Goal: Task Accomplishment & Management: Complete application form

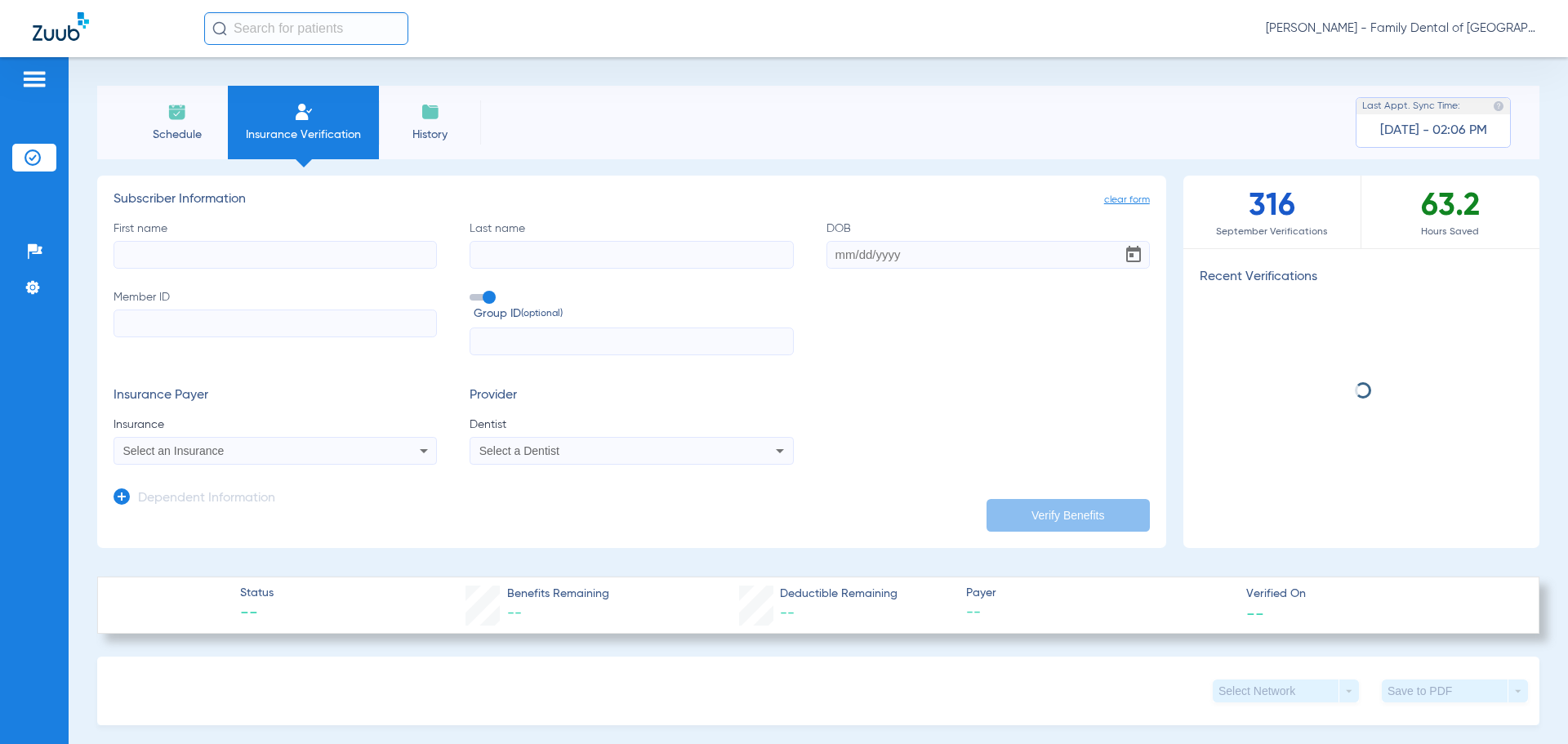
click at [250, 259] on input "First name" at bounding box center [274, 255] width 323 height 28
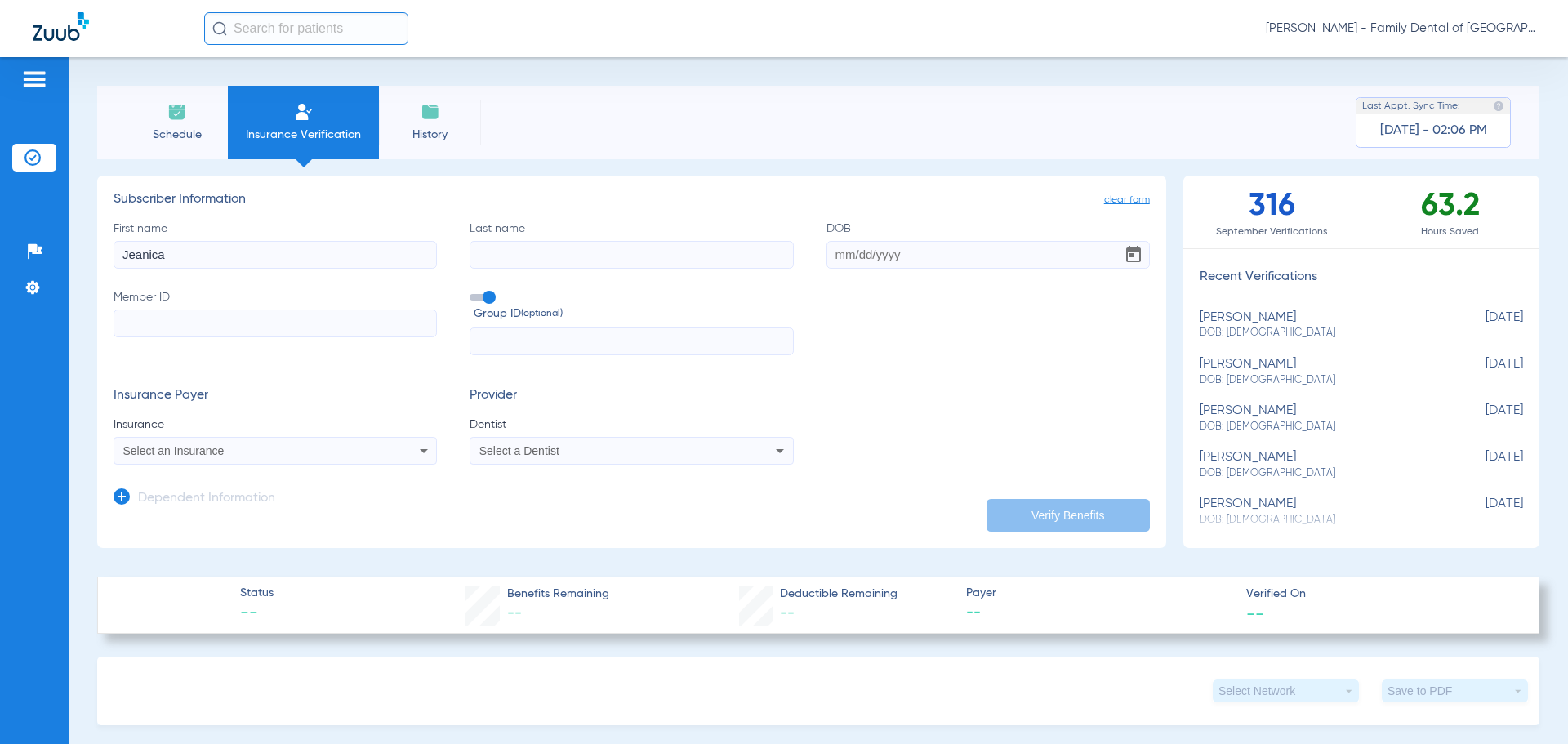
type input "Jeanica"
click at [543, 246] on input "Last name" at bounding box center [630, 255] width 323 height 28
type input "J"
click at [493, 255] on input "Last name Required" at bounding box center [630, 255] width 323 height 28
type input "[PERSON_NAME]"
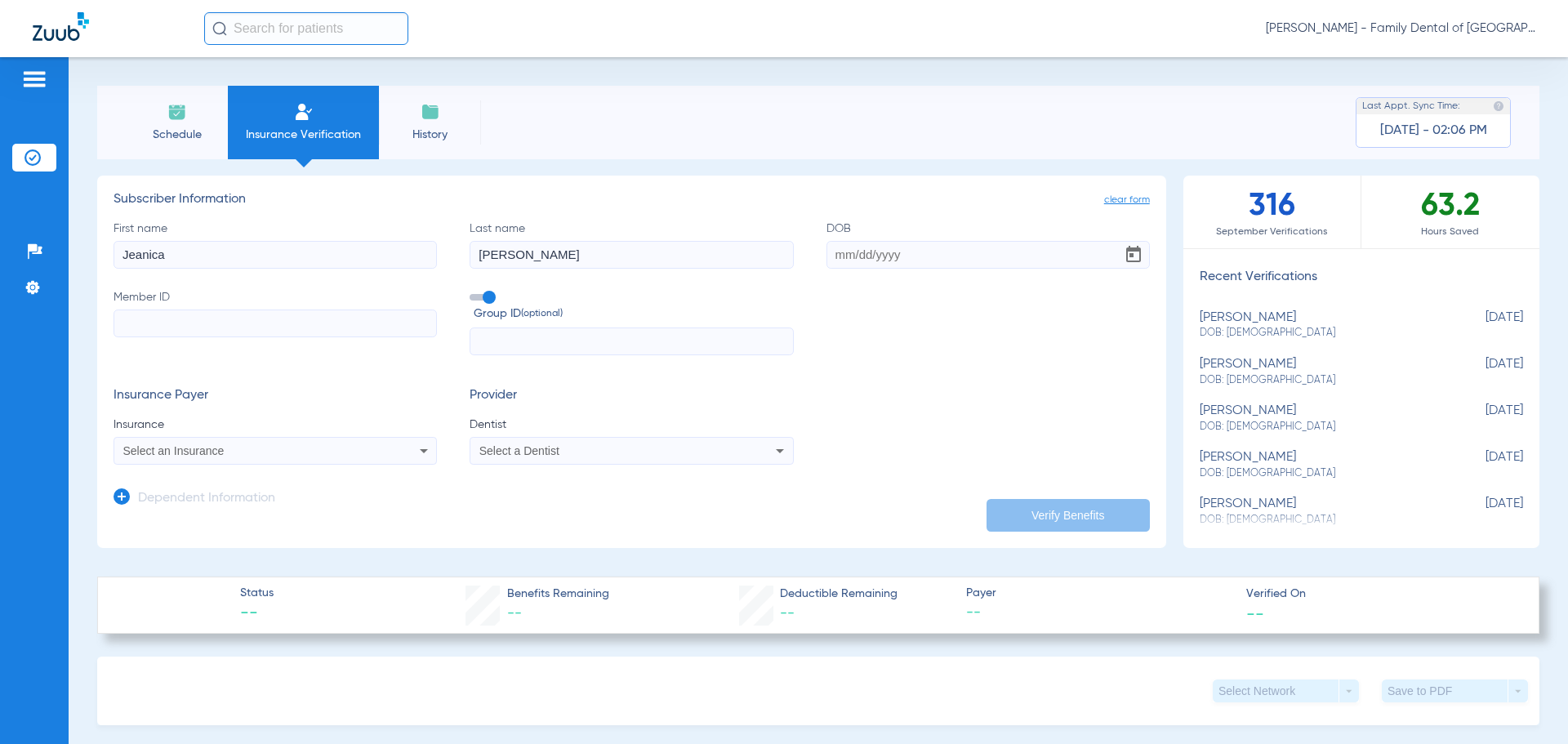
click at [209, 258] on input "Jeanica" at bounding box center [274, 255] width 323 height 28
type input "[PERSON_NAME]"
click at [890, 256] on input "DOB" at bounding box center [987, 255] width 323 height 28
type input "[DATE]"
click at [144, 325] on input "Member ID" at bounding box center [274, 323] width 323 height 28
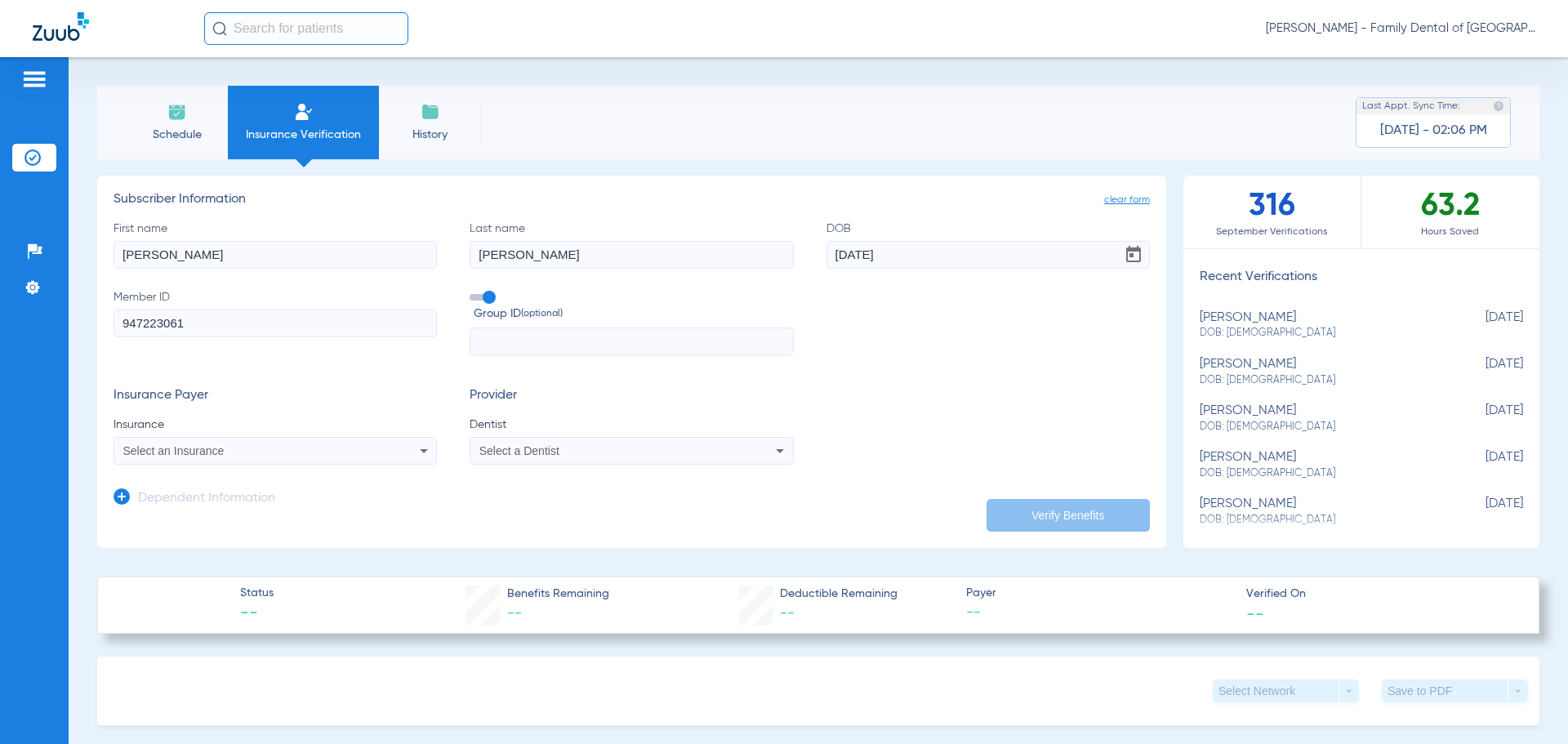
type input "947223061"
click at [484, 294] on span at bounding box center [481, 297] width 25 height 7
click at [472, 291] on input "Group ID (optional)" at bounding box center [472, 291] width 0 height 0
click at [420, 451] on icon at bounding box center [424, 452] width 8 height 4
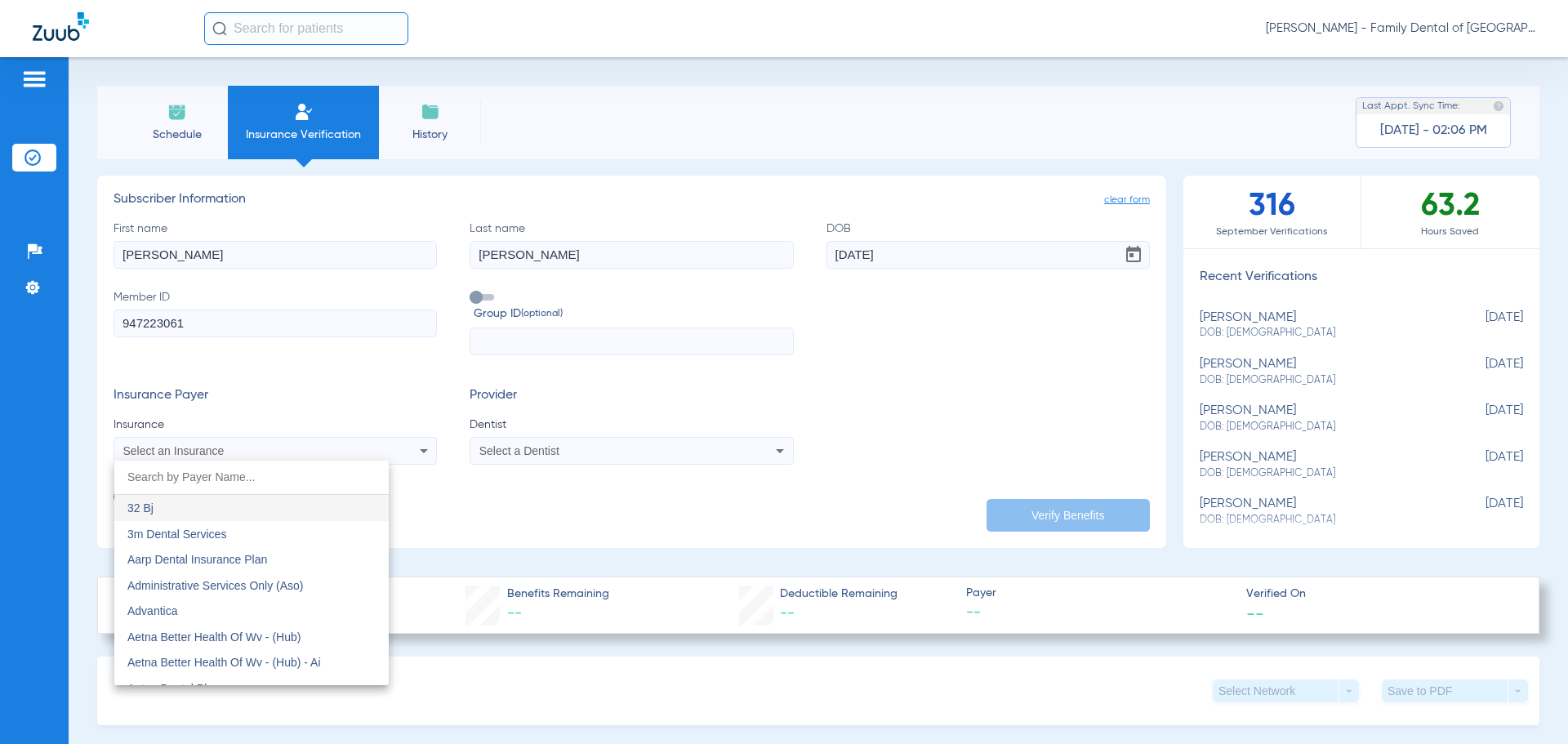
click at [217, 476] on input "dropdown search" at bounding box center [252, 477] width 274 height 34
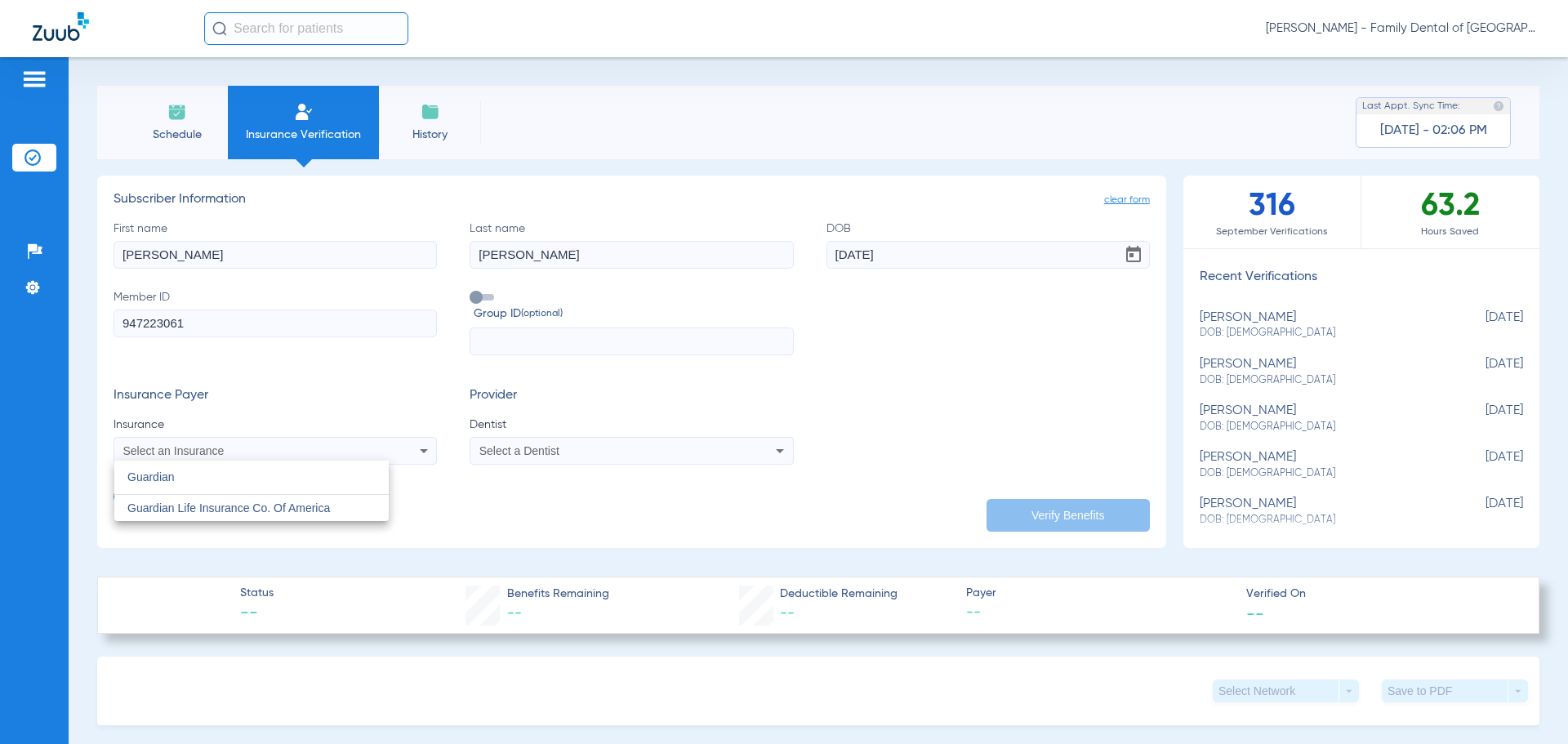
click at [157, 478] on input "Guardian" at bounding box center [252, 477] width 274 height 34
click at [217, 477] on input "Guardian" at bounding box center [252, 477] width 274 height 34
type input "G"
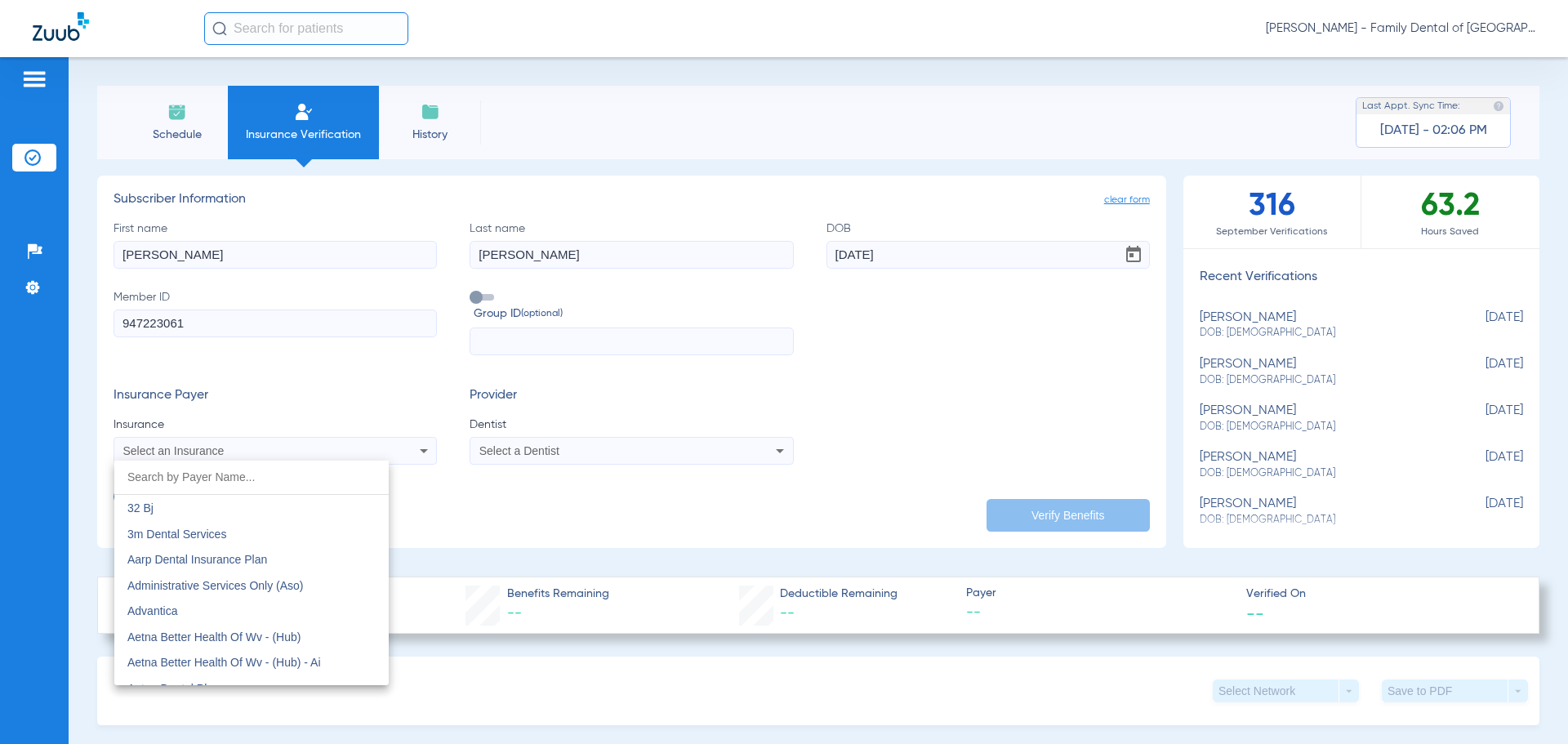
click at [301, 475] on input "dropdown search" at bounding box center [252, 477] width 274 height 34
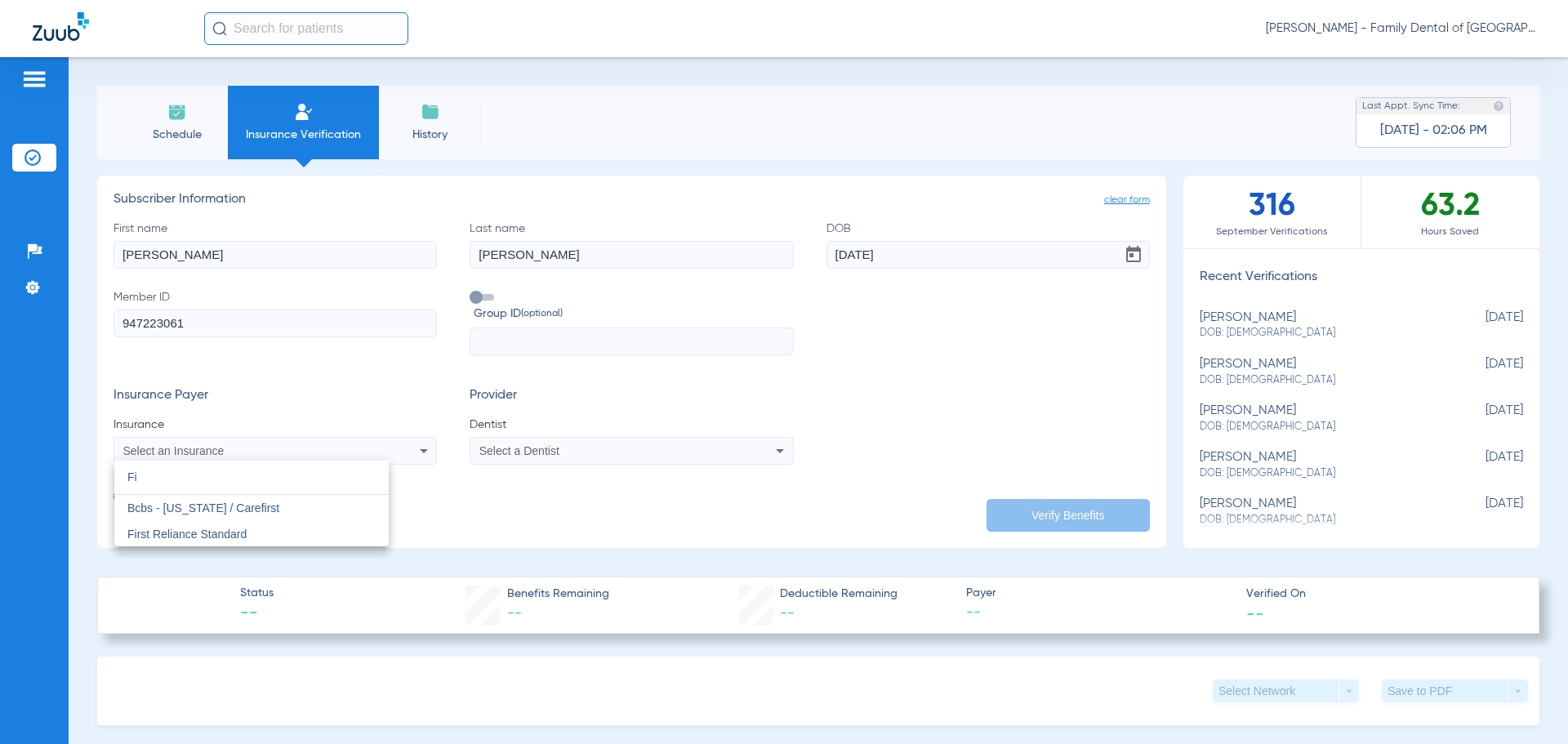
type input "F"
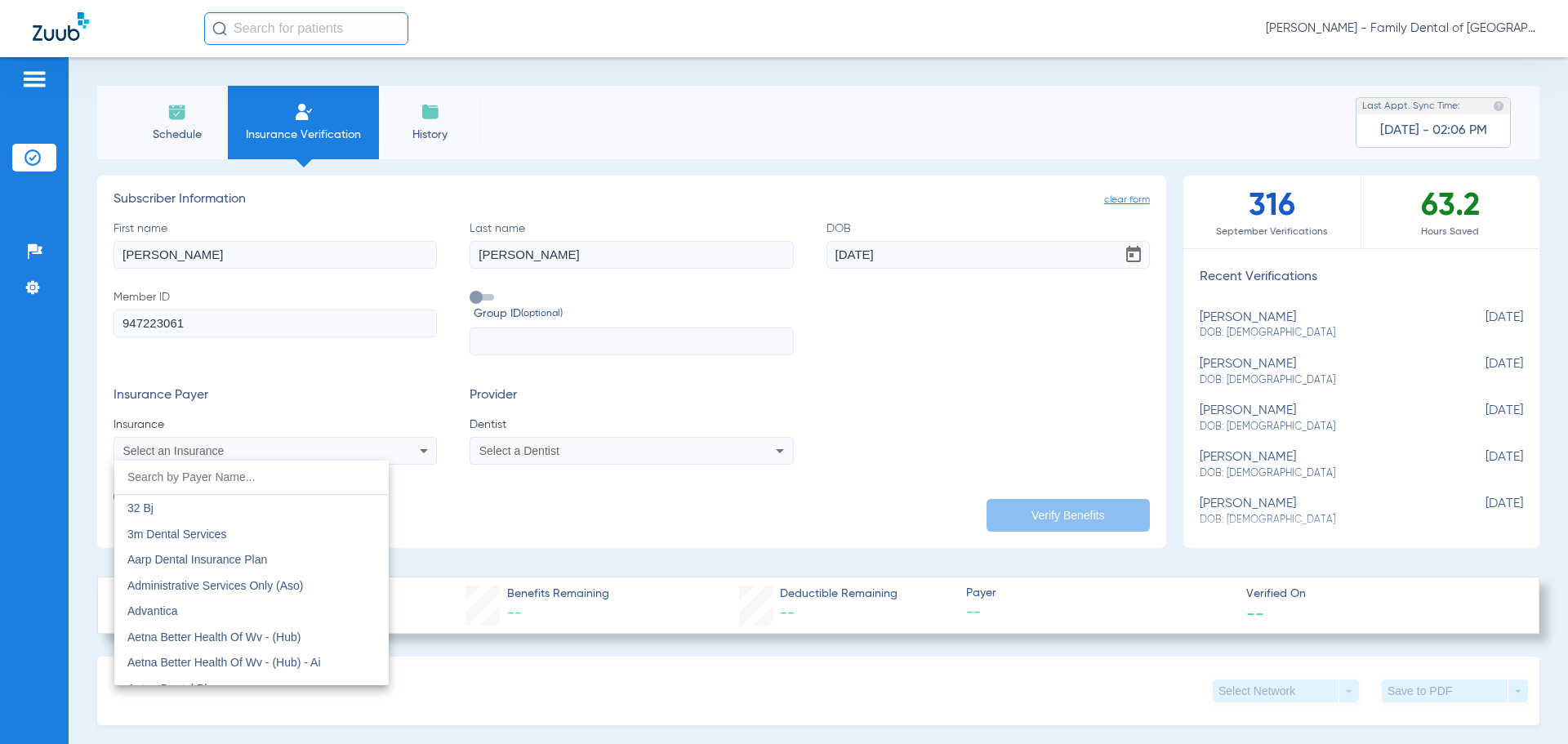
click at [217, 475] on input "dropdown search" at bounding box center [252, 477] width 274 height 34
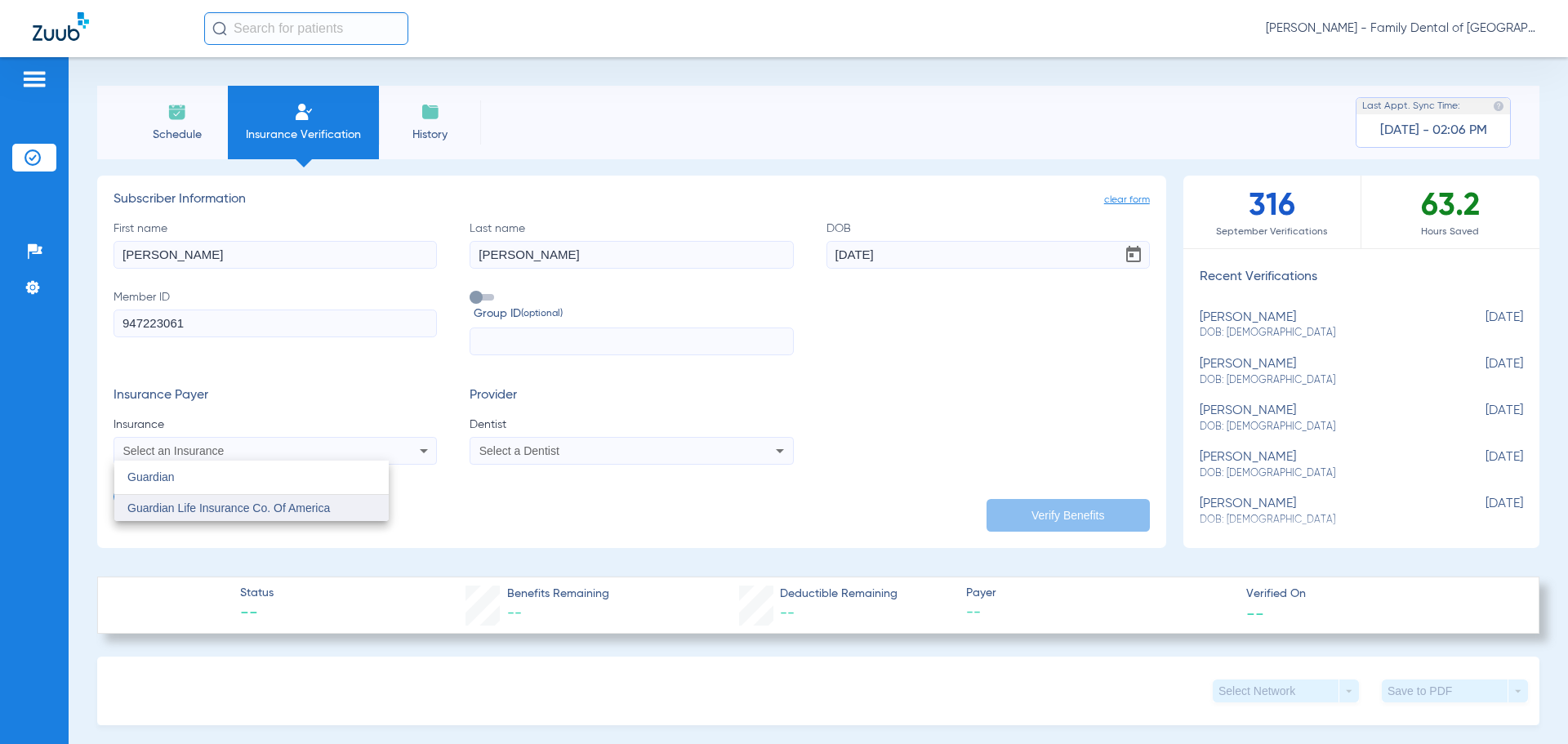
type input "Guardian"
click at [220, 508] on span "Guardian Life Insurance Co. Of America" at bounding box center [229, 507] width 203 height 13
click at [673, 457] on div "Select a Dentist" at bounding box center [602, 451] width 245 height 11
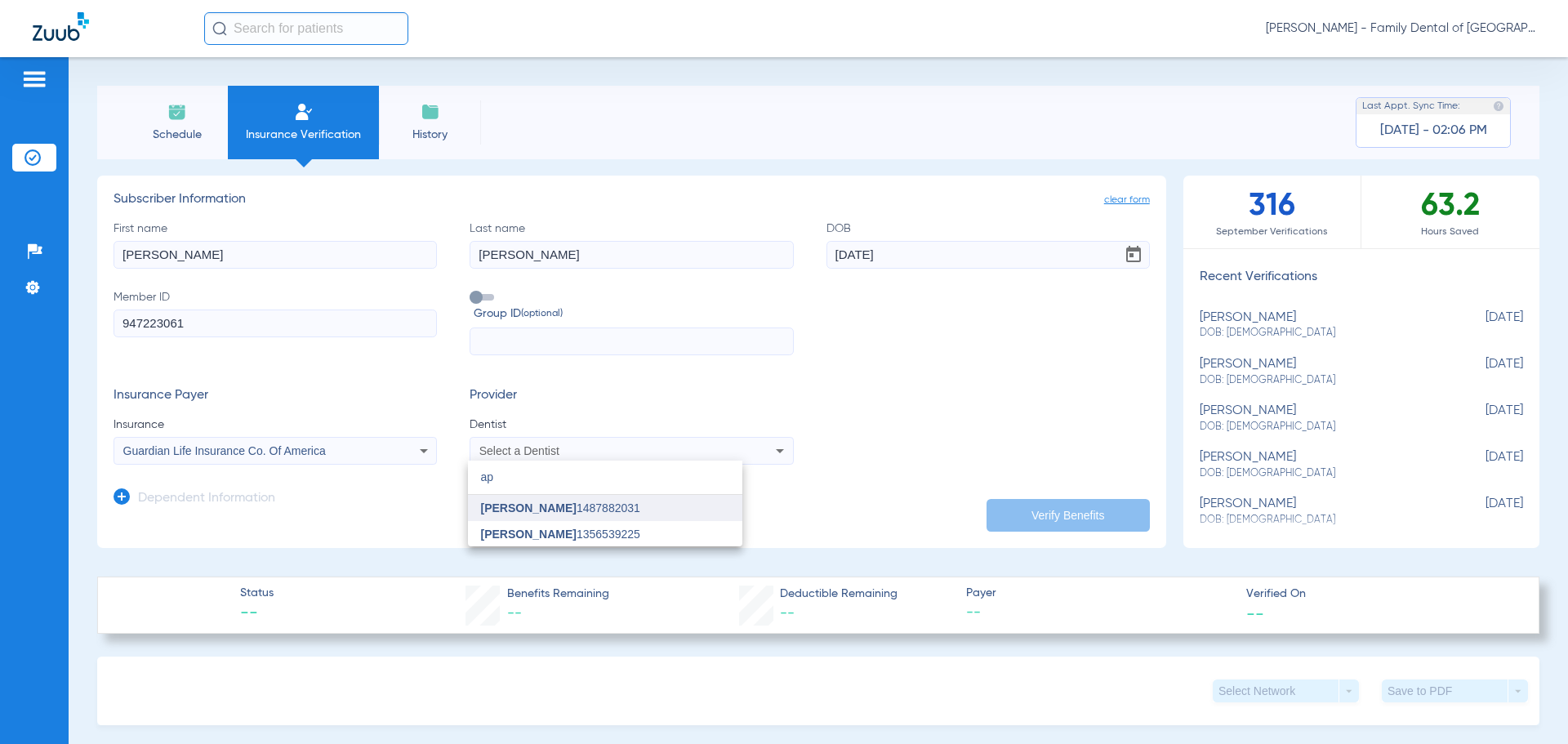
type input "ap"
click at [605, 505] on span "[PERSON_NAME] 1487882031" at bounding box center [561, 507] width 159 height 11
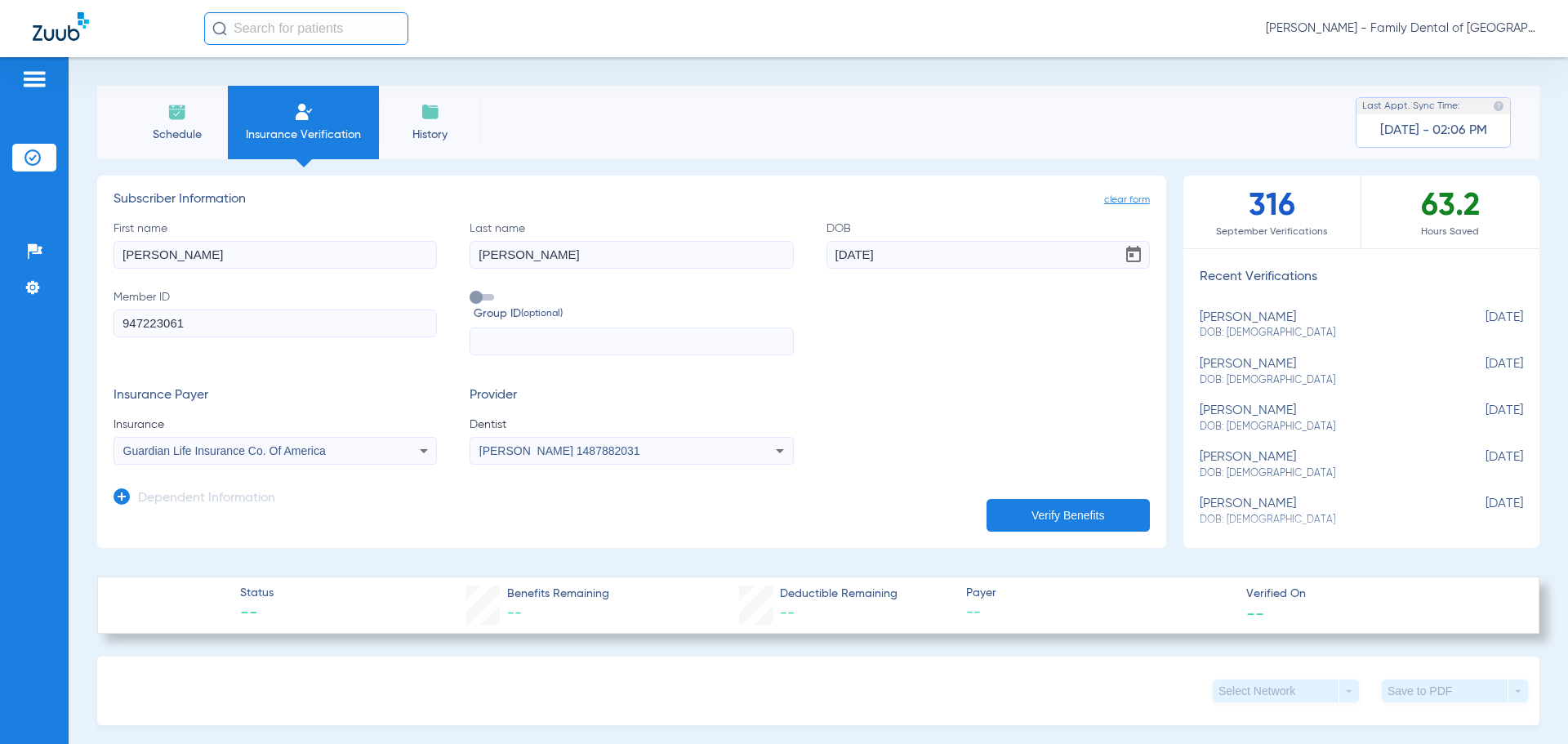
click at [1101, 513] on button "Verify Benefits" at bounding box center [1068, 515] width 163 height 33
click at [124, 491] on icon at bounding box center [121, 496] width 16 height 16
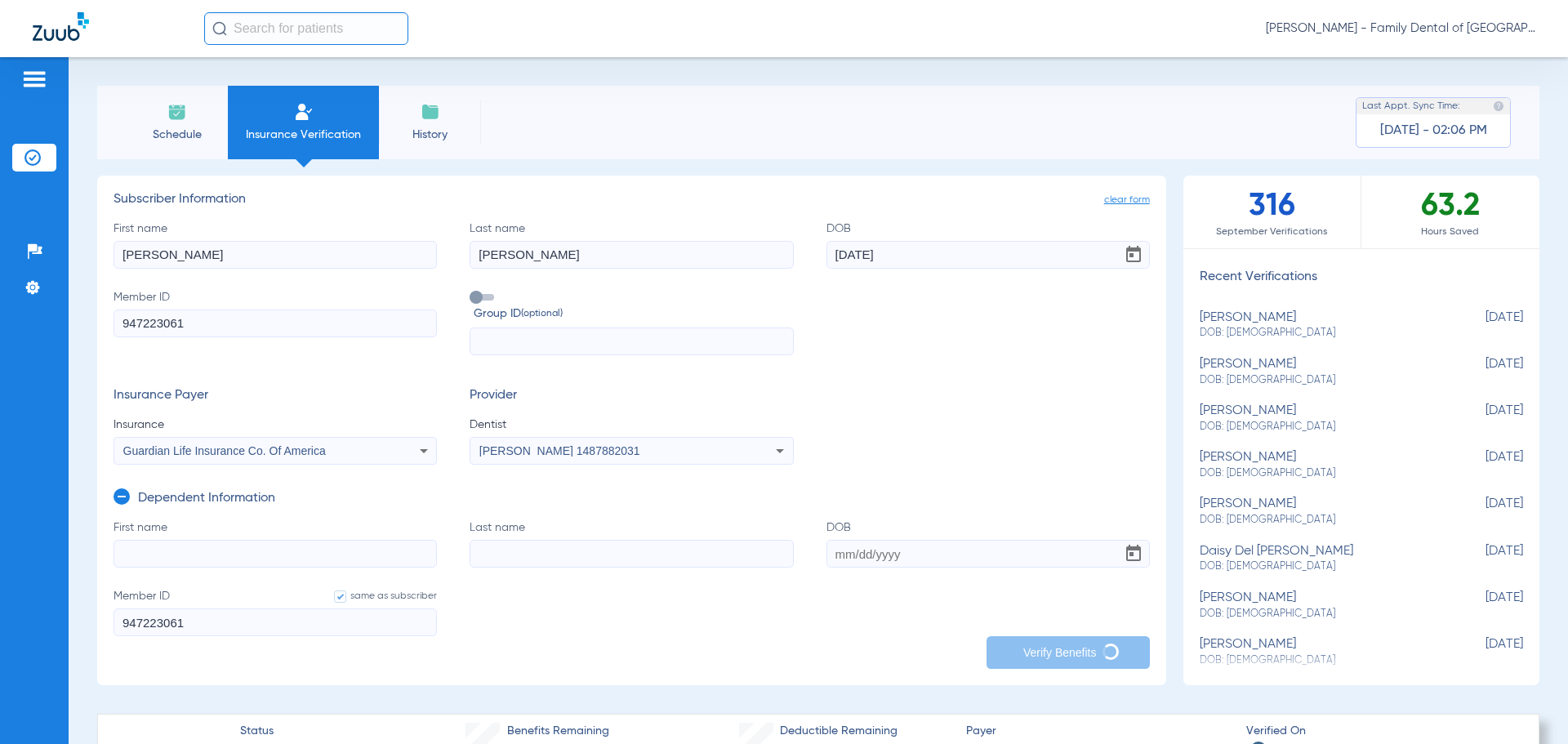
click at [177, 556] on input "First name" at bounding box center [274, 554] width 323 height 28
type input "Jeanica"
click at [478, 548] on input "Last name" at bounding box center [630, 554] width 323 height 28
type input "[PERSON_NAME]"
click at [879, 552] on input "DOB" at bounding box center [987, 554] width 323 height 28
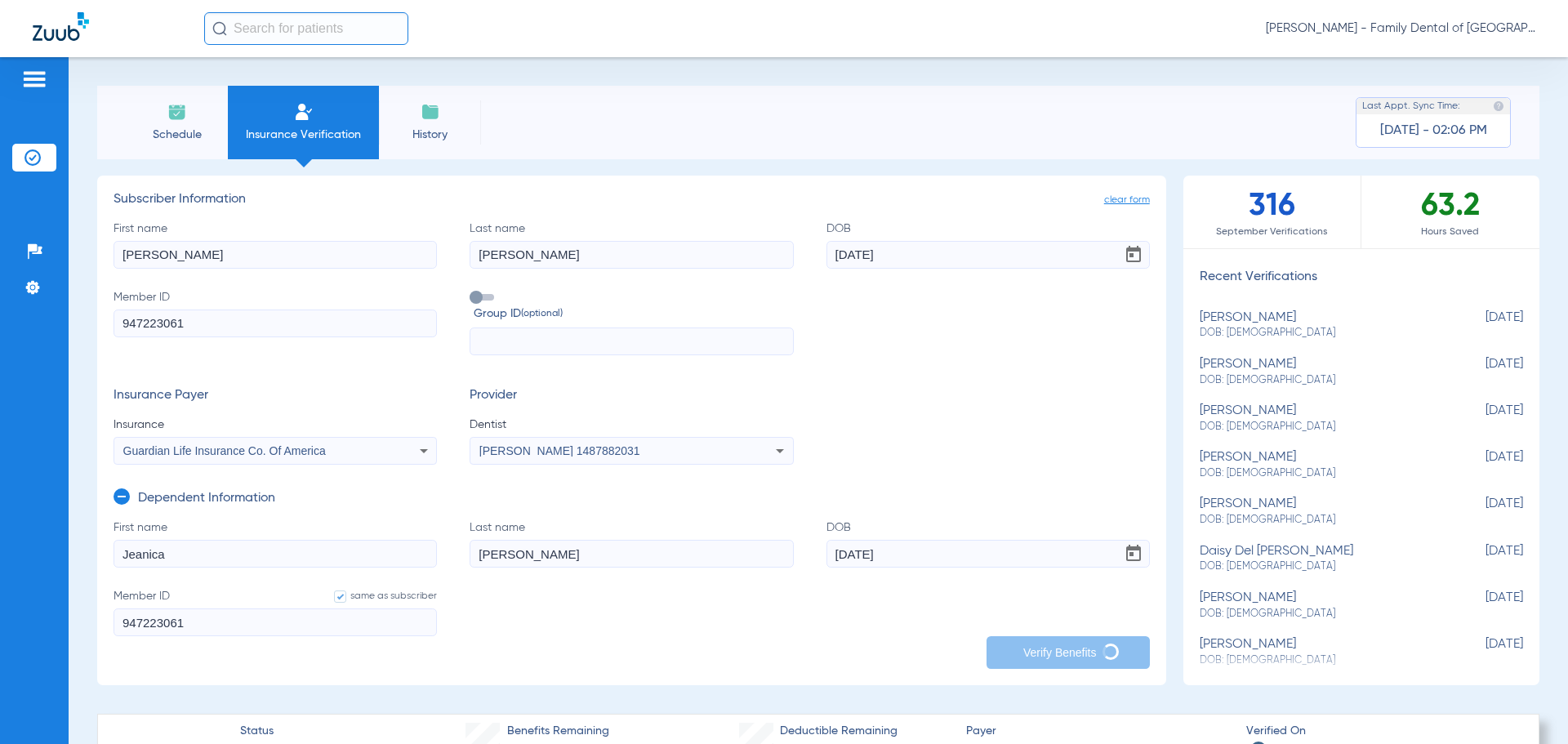
type input "[DATE]"
